Goal: Transaction & Acquisition: Obtain resource

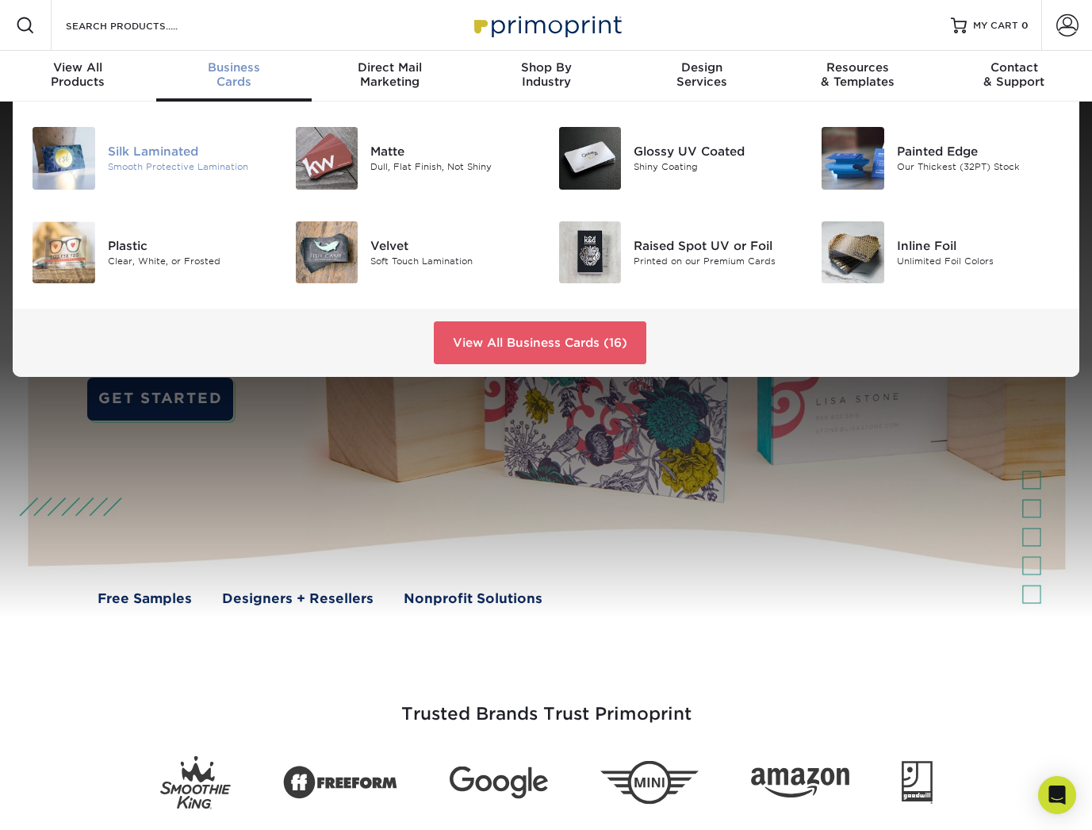
click at [200, 166] on div "Smooth Protective Lamination" at bounding box center [189, 166] width 163 height 13
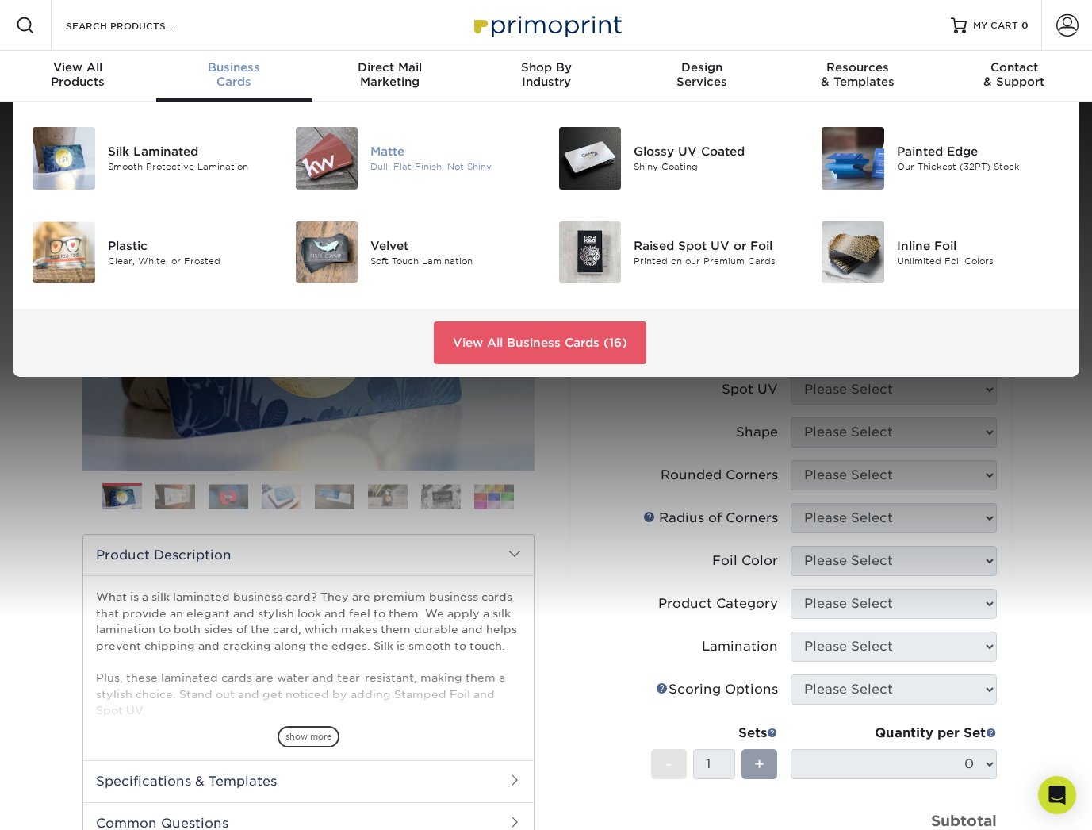
click at [348, 170] on img at bounding box center [327, 158] width 63 height 63
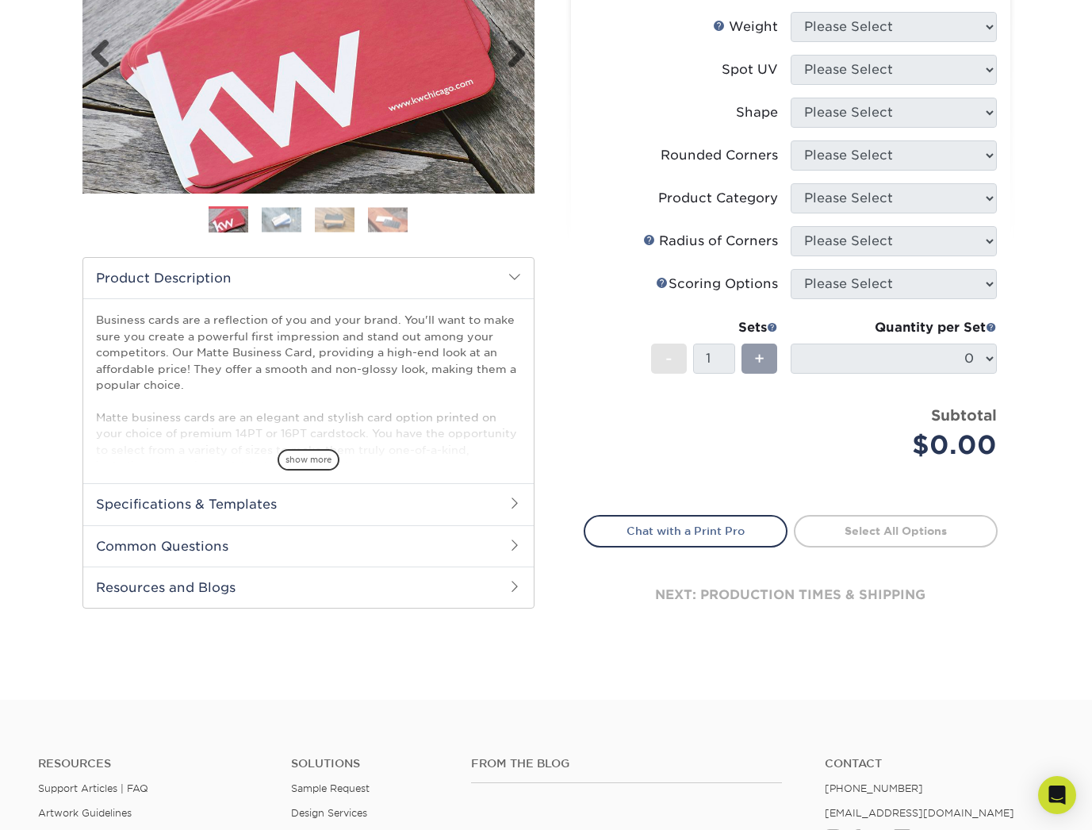
scroll to position [280, 0]
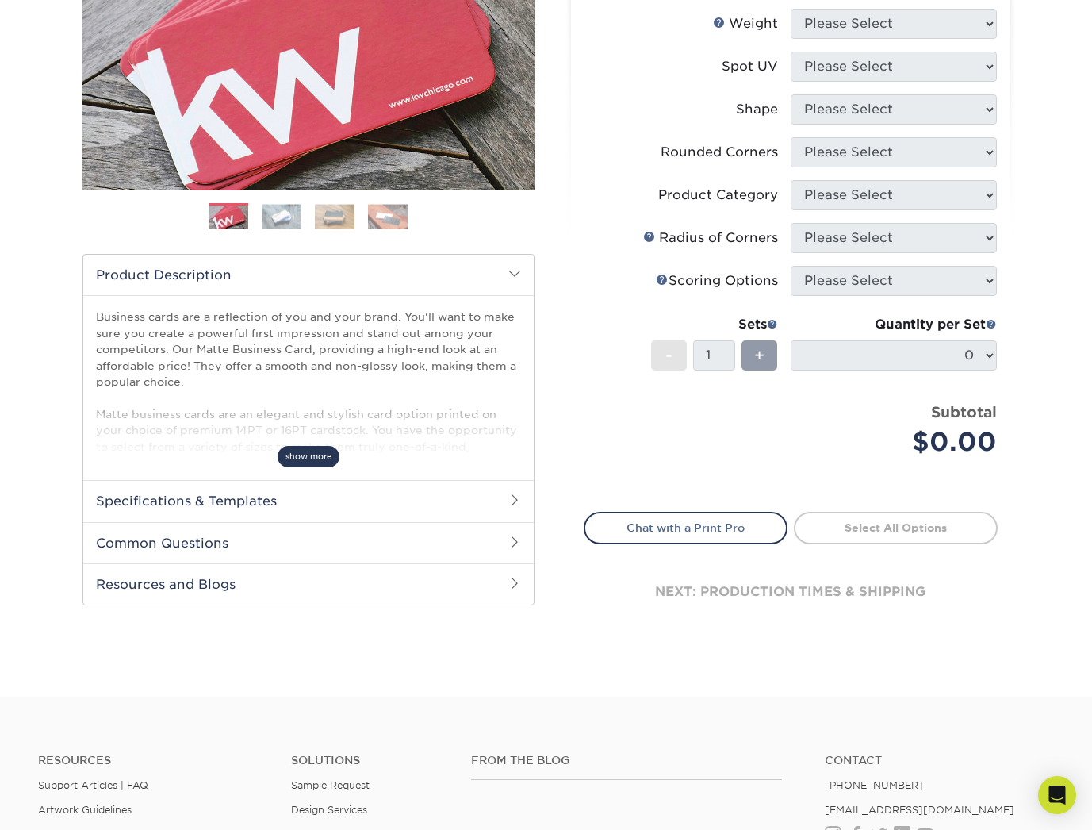
click at [288, 459] on span "show more" at bounding box center [309, 456] width 62 height 21
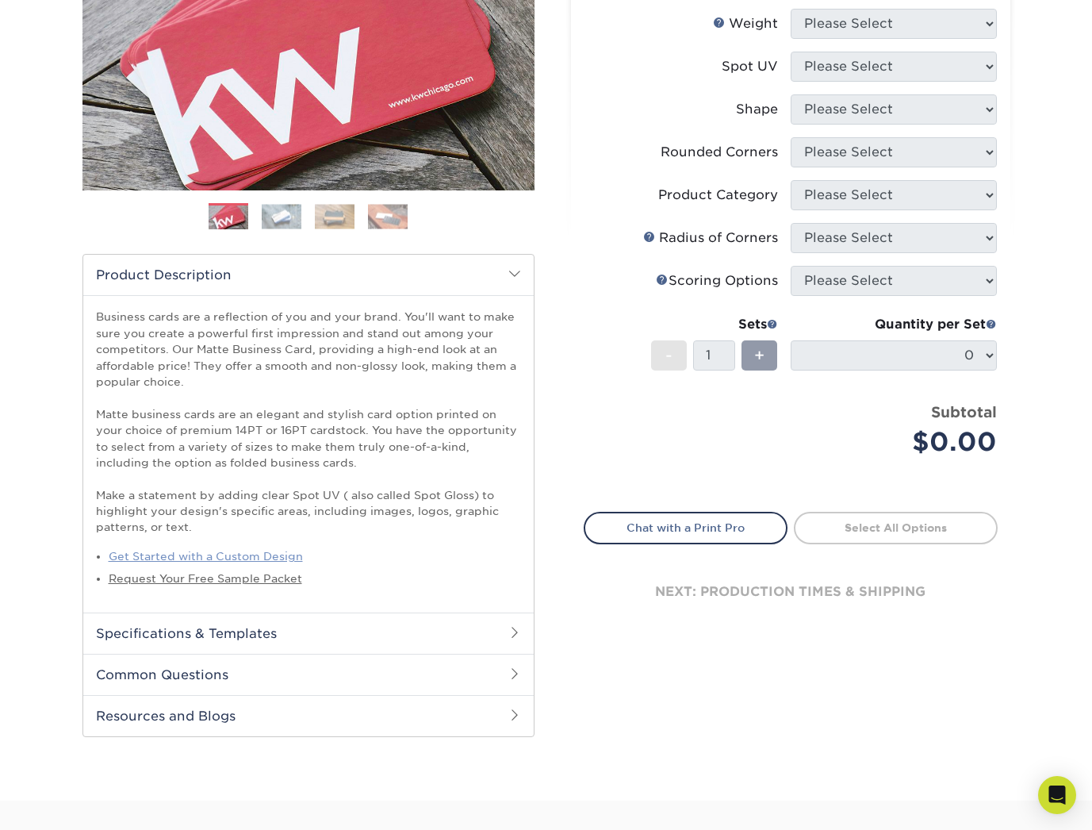
click at [228, 559] on link "Get Started with a Custom Design" at bounding box center [206, 556] width 194 height 13
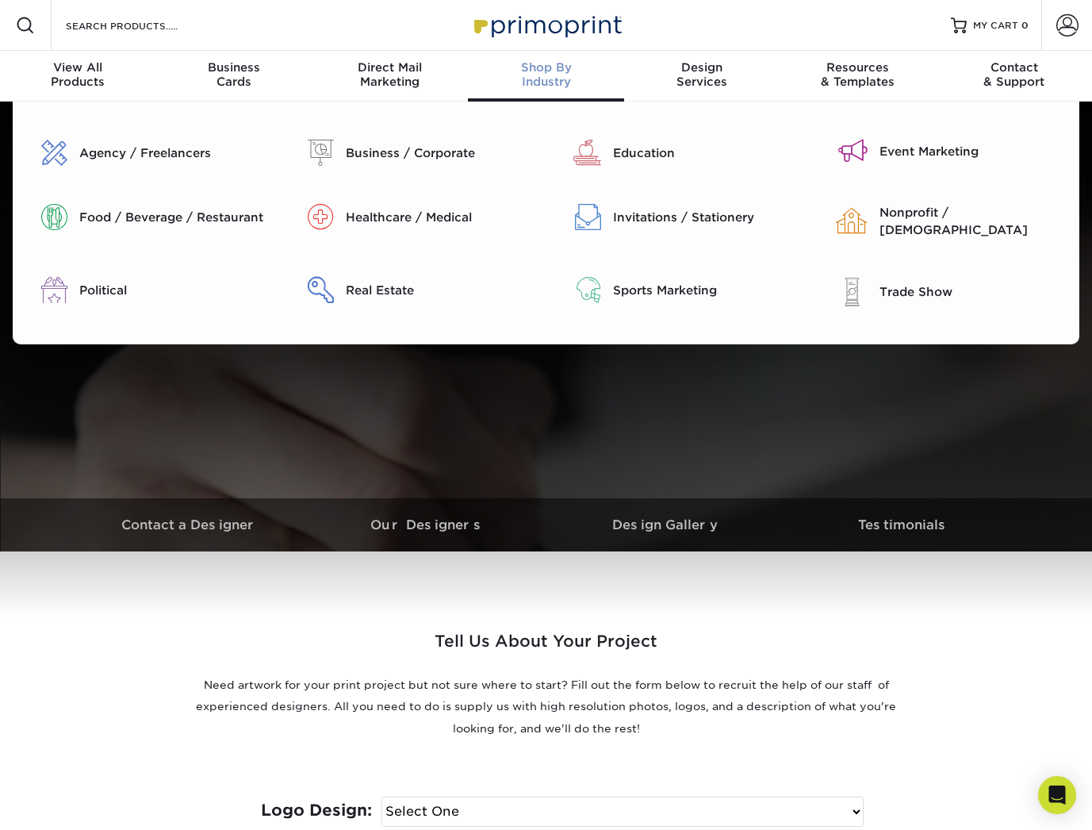
click at [537, 78] on div "Shop By Industry" at bounding box center [546, 74] width 156 height 29
click at [374, 286] on div "Real Estate" at bounding box center [440, 290] width 188 height 17
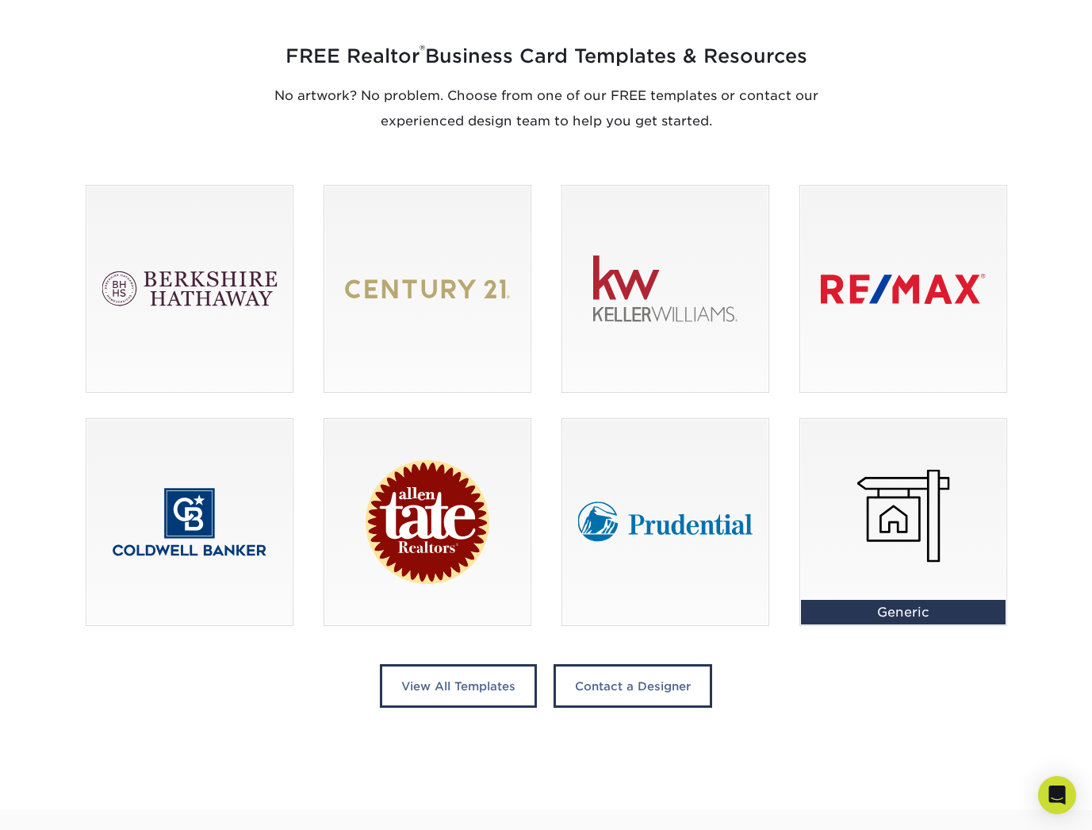
scroll to position [1088, 0]
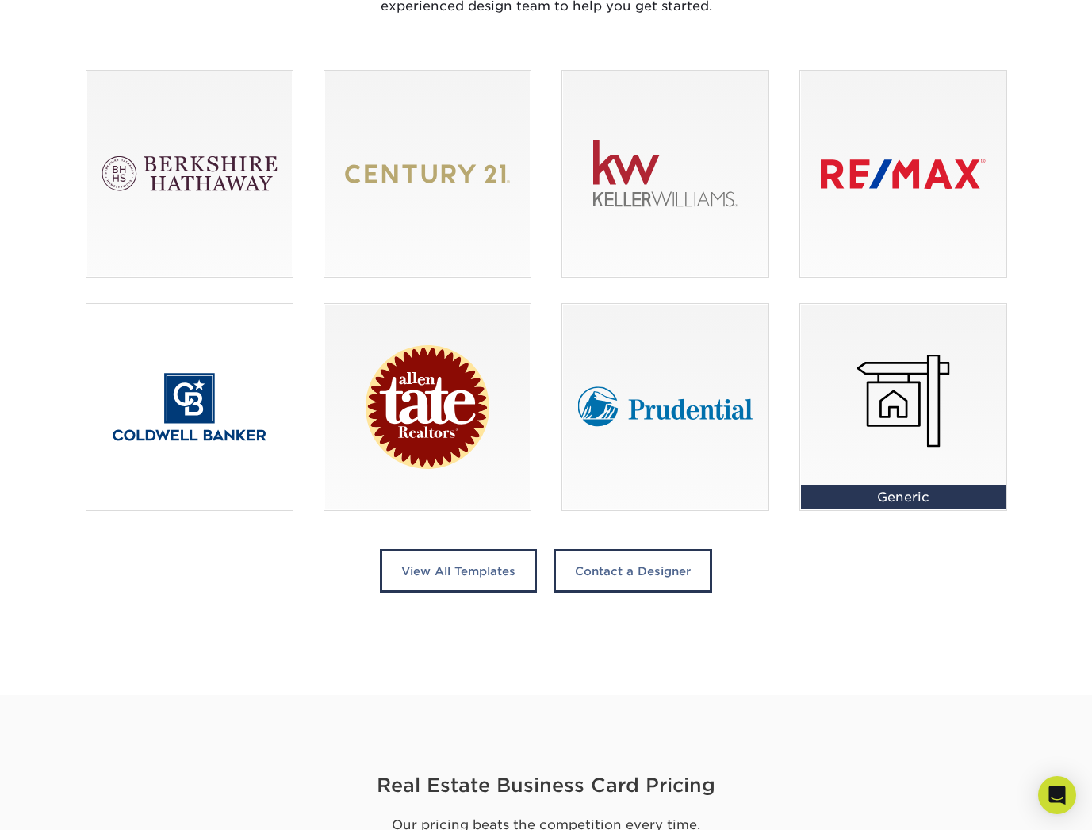
type input "[EMAIL_ADDRESS][DOMAIN_NAME]"
click at [198, 393] on div at bounding box center [189, 407] width 206 height 206
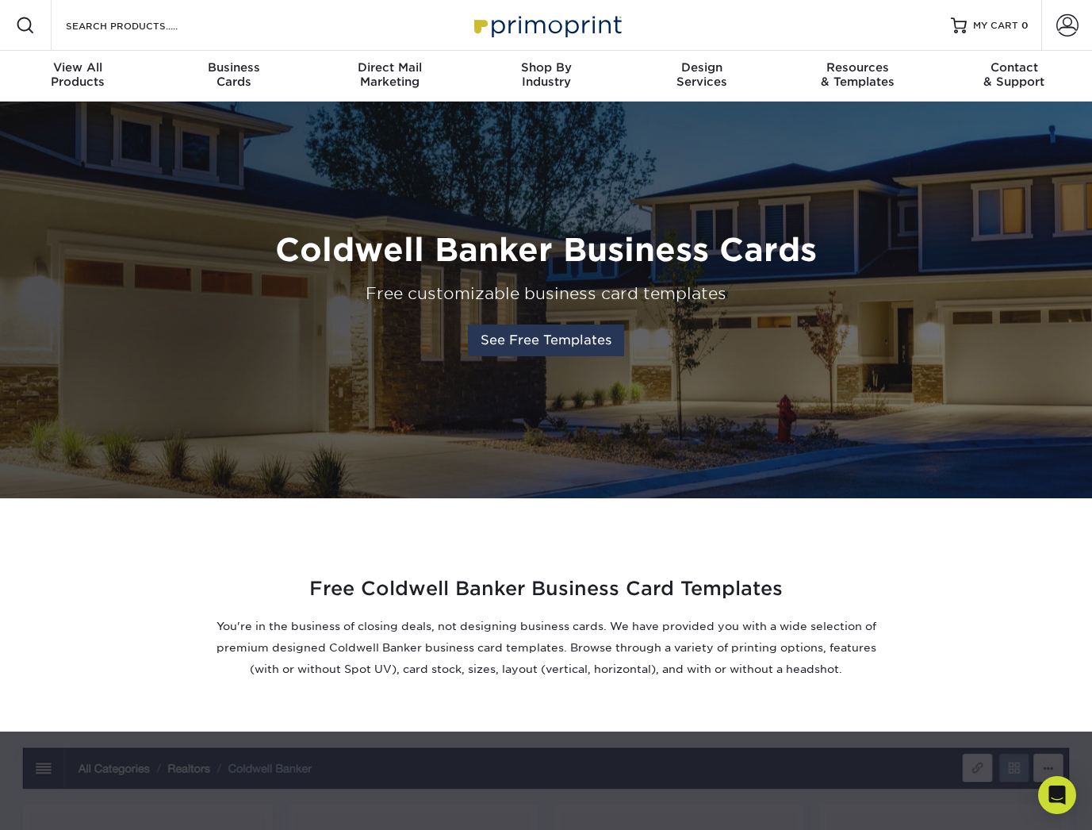
click at [514, 341] on link "See Free Templates" at bounding box center [546, 340] width 156 height 32
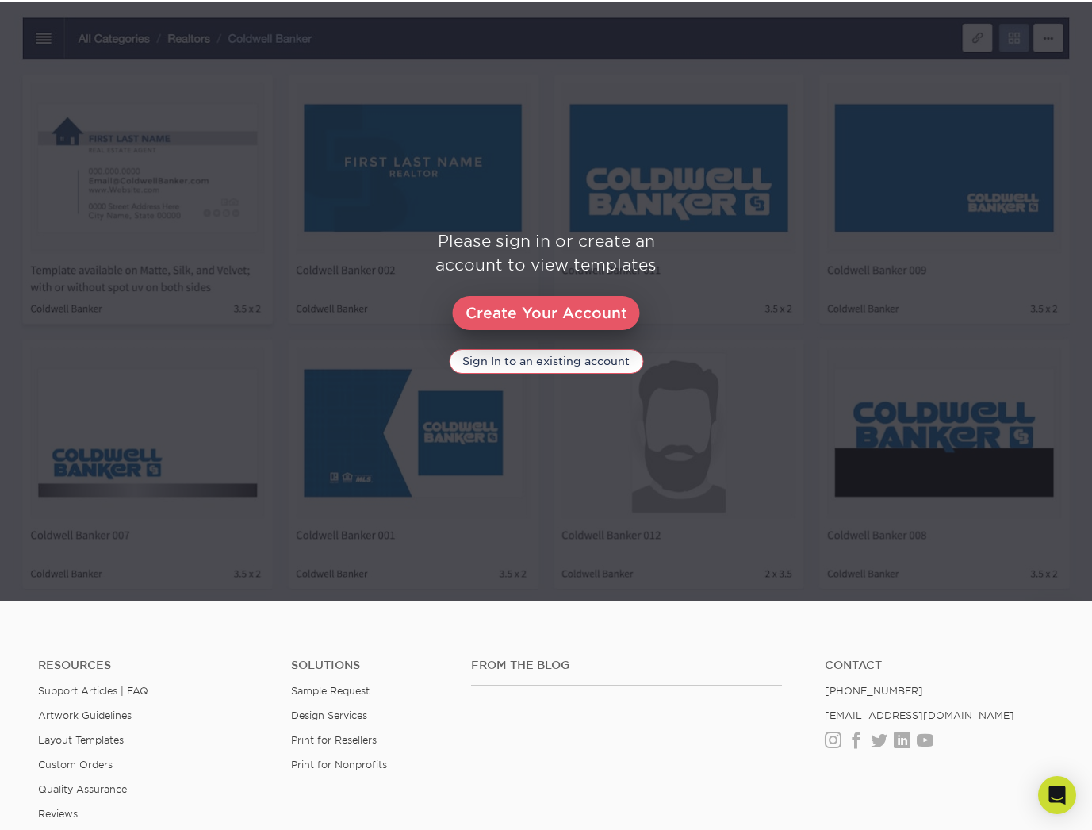
scroll to position [731, 0]
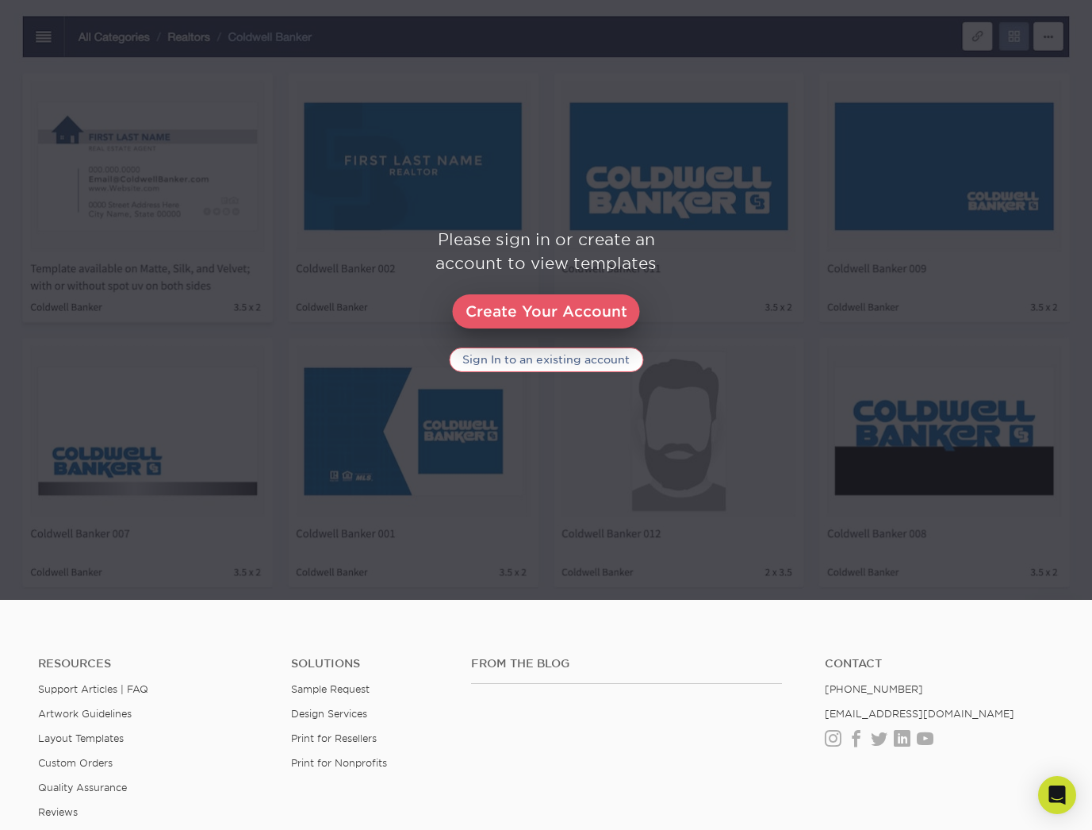
click at [518, 356] on link "Sign In to an existing account" at bounding box center [546, 359] width 194 height 24
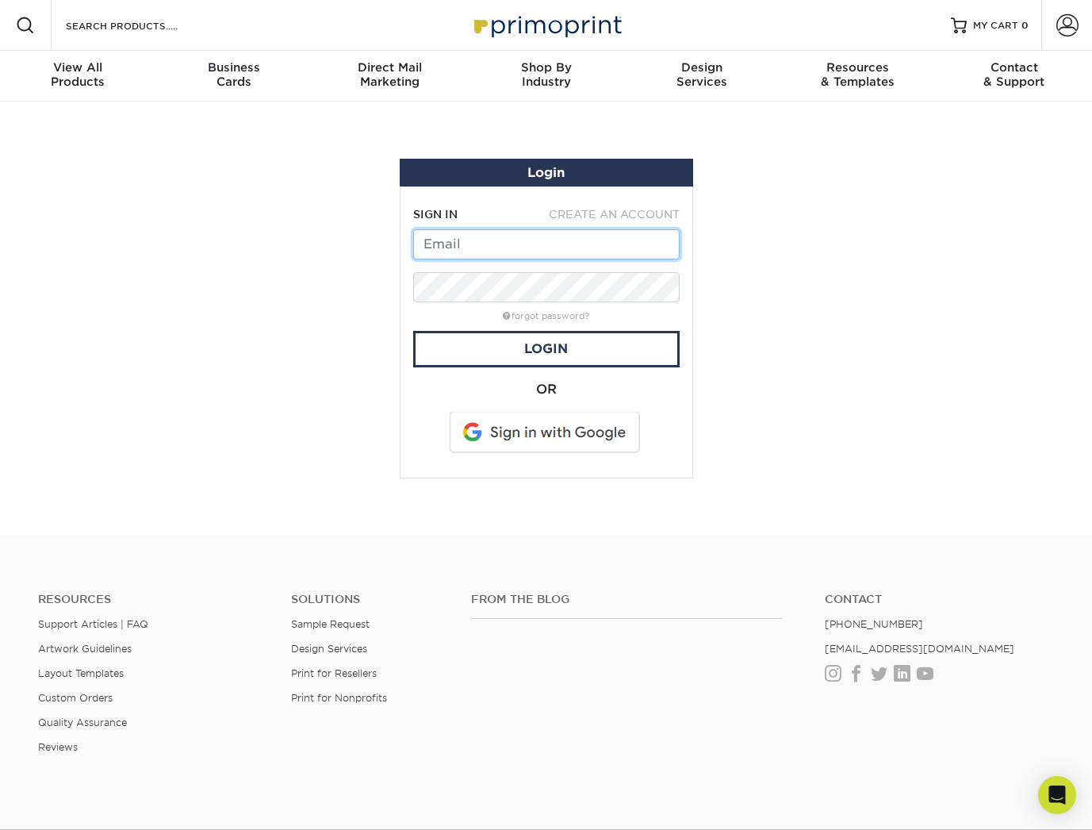
type input "[EMAIL_ADDRESS][DOMAIN_NAME]"
click at [518, 356] on link "Login" at bounding box center [546, 349] width 267 height 36
